Goal: Check status: Check status

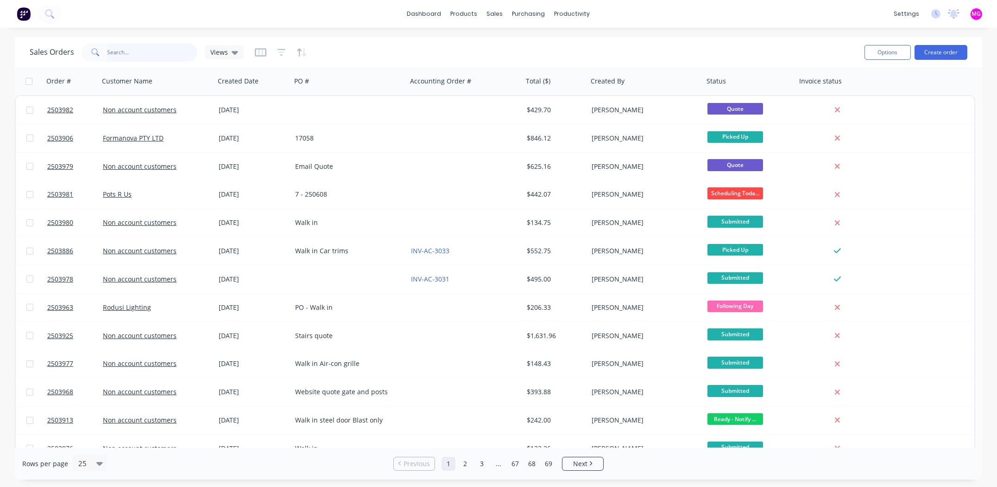
drag, startPoint x: 0, startPoint y: 0, endPoint x: 138, endPoint y: 52, distance: 147.7
click at [137, 52] on input "text" at bounding box center [153, 52] width 90 height 19
type input "3948"
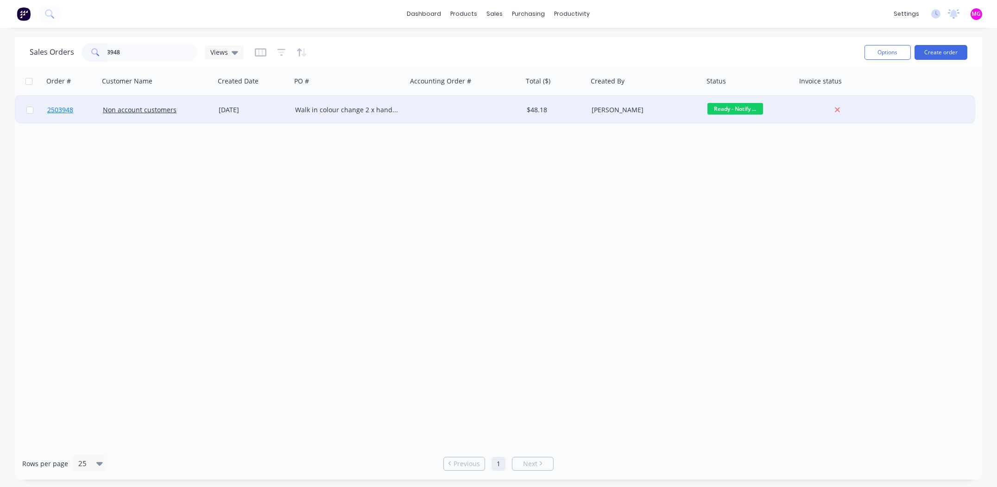
click at [53, 109] on span "2503948" at bounding box center [60, 109] width 26 height 9
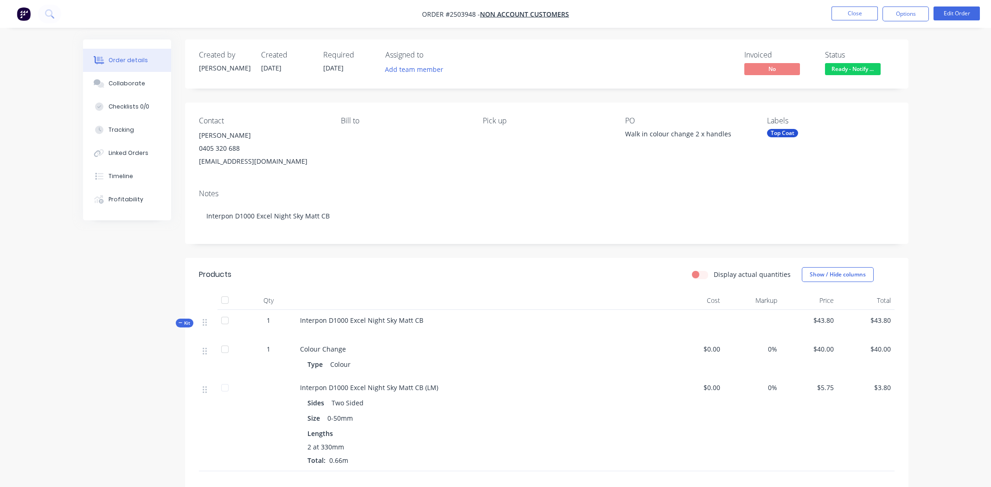
click at [851, 65] on span "Ready - Notify ..." at bounding box center [853, 69] width 56 height 12
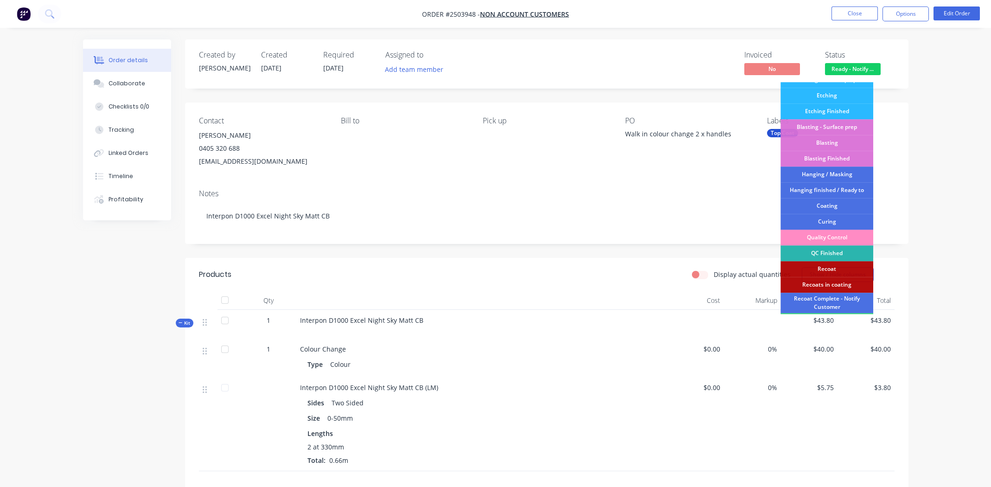
scroll to position [198, 0]
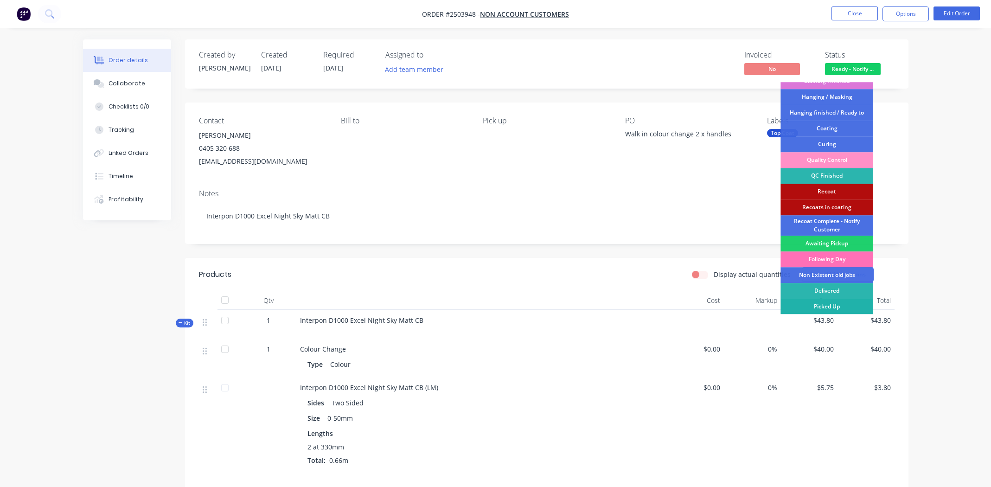
click at [824, 305] on div "Picked Up" at bounding box center [826, 307] width 93 height 16
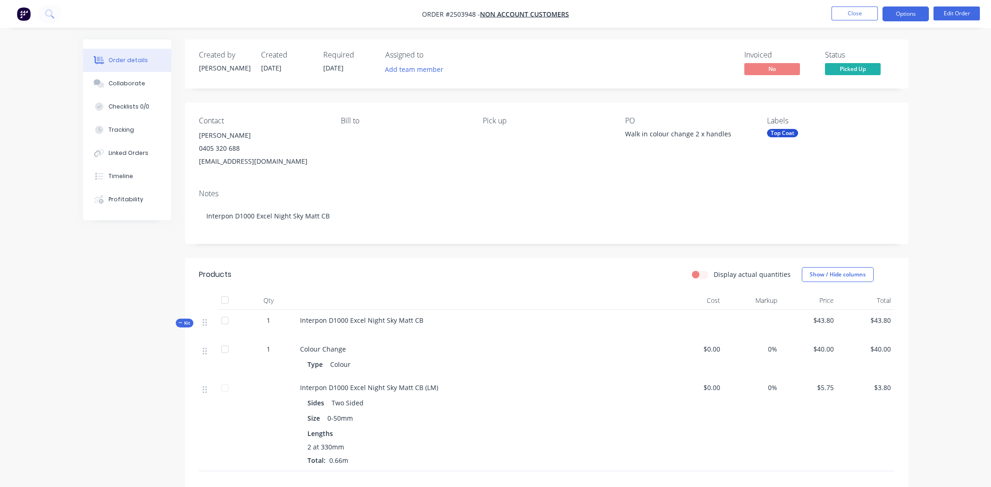
click at [896, 14] on button "Options" at bounding box center [905, 13] width 46 height 15
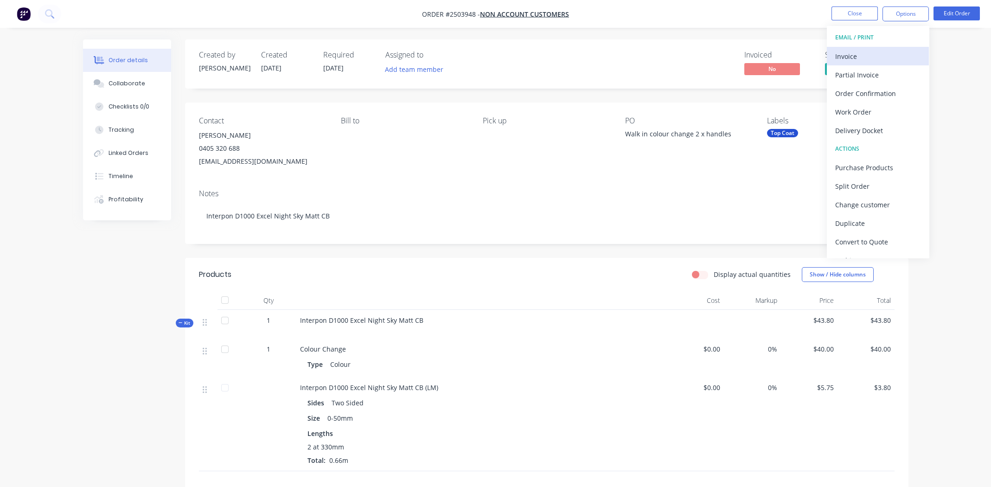
click at [884, 55] on div "Invoice" at bounding box center [877, 56] width 85 height 13
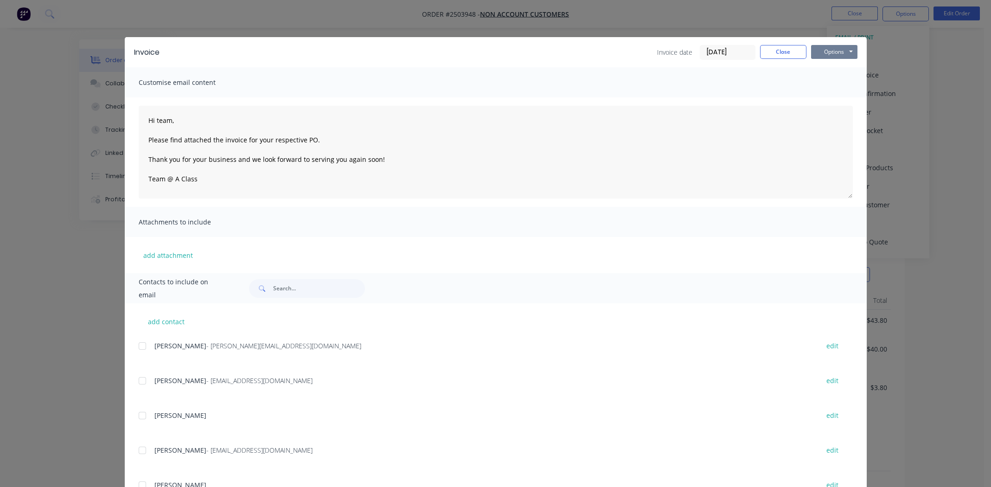
click at [832, 51] on button "Options" at bounding box center [834, 52] width 46 height 14
click at [837, 85] on button "Print" at bounding box center [840, 83] width 59 height 15
click at [781, 46] on button "Close" at bounding box center [783, 52] width 46 height 14
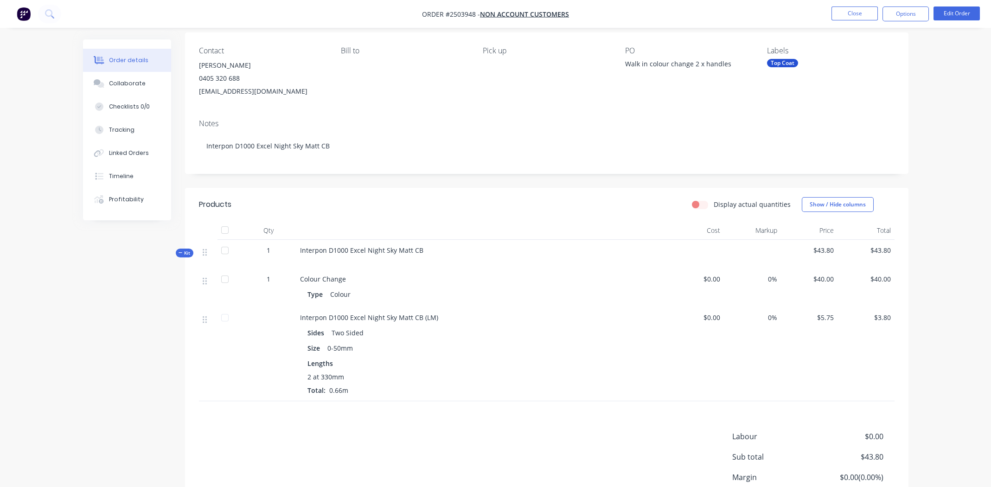
scroll to position [149, 0]
